Goal: Find specific page/section: Find specific page/section

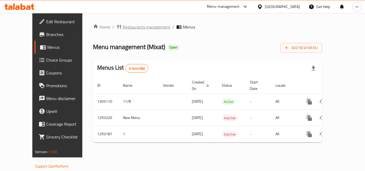
click at [123, 26] on span "Restaurants management" at bounding box center [147, 27] width 48 height 6
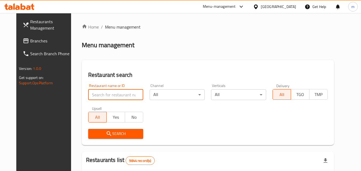
click at [110, 95] on input "search" at bounding box center [115, 95] width 55 height 11
paste input "699405"
type input "699405"
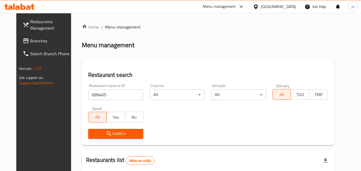
click at [105, 133] on span "Search" at bounding box center [116, 134] width 47 height 7
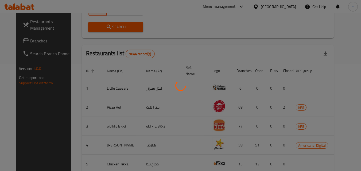
scroll to position [63, 0]
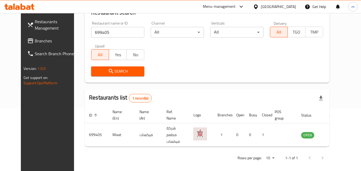
click at [259, 4] on icon at bounding box center [256, 7] width 6 height 6
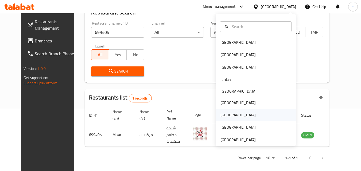
click at [227, 114] on div "[GEOGRAPHIC_DATA]" at bounding box center [238, 115] width 44 height 12
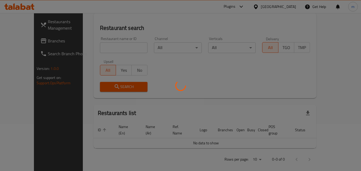
scroll to position [63, 0]
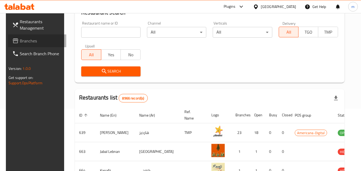
click at [27, 43] on span "Branches" at bounding box center [41, 41] width 42 height 6
